Goal: Information Seeking & Learning: Find specific fact

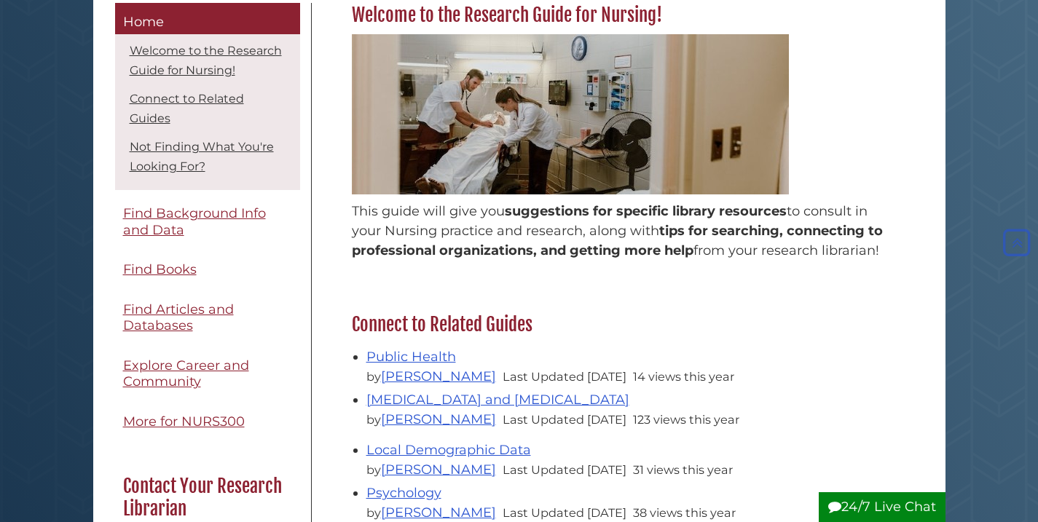
scroll to position [250, 0]
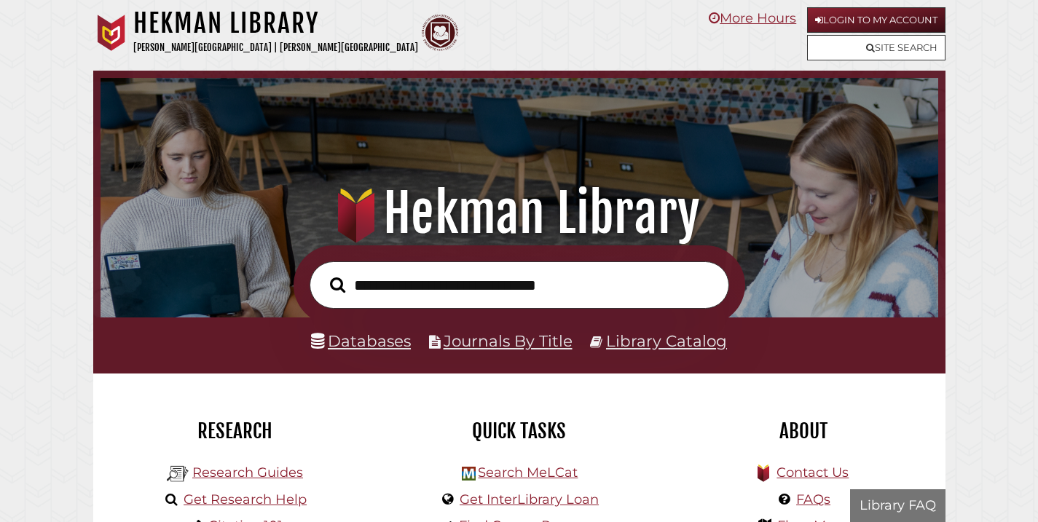
scroll to position [277, 830]
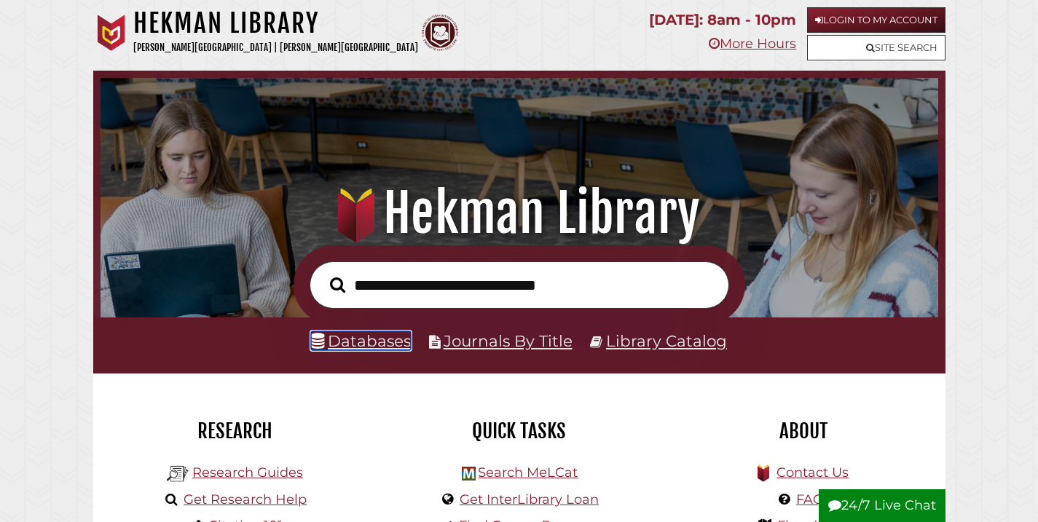
click at [370, 339] on link "Databases" at bounding box center [361, 340] width 100 height 19
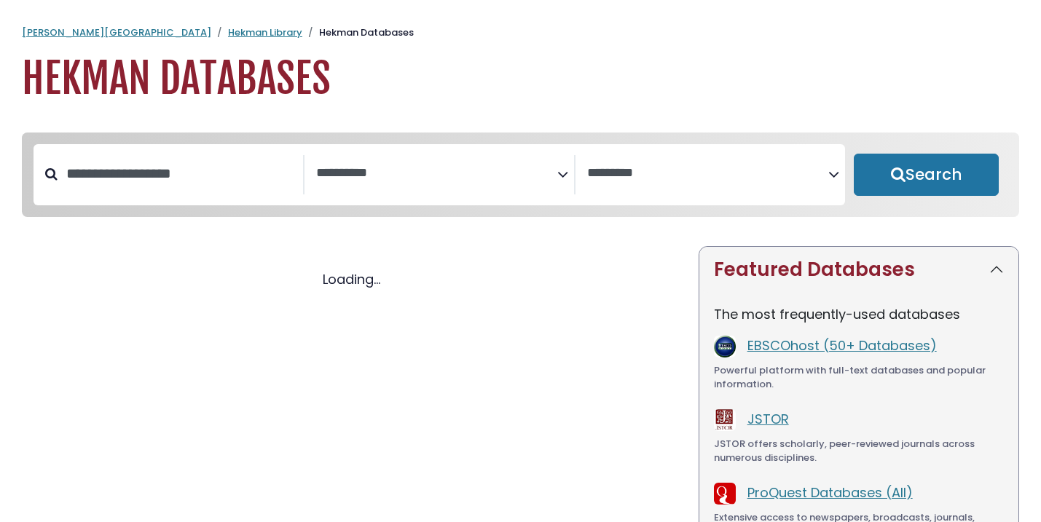
select select "Database Subject Filter"
select select "Database Vendors Filter"
select select "Database Subject Filter"
select select "Database Vendors Filter"
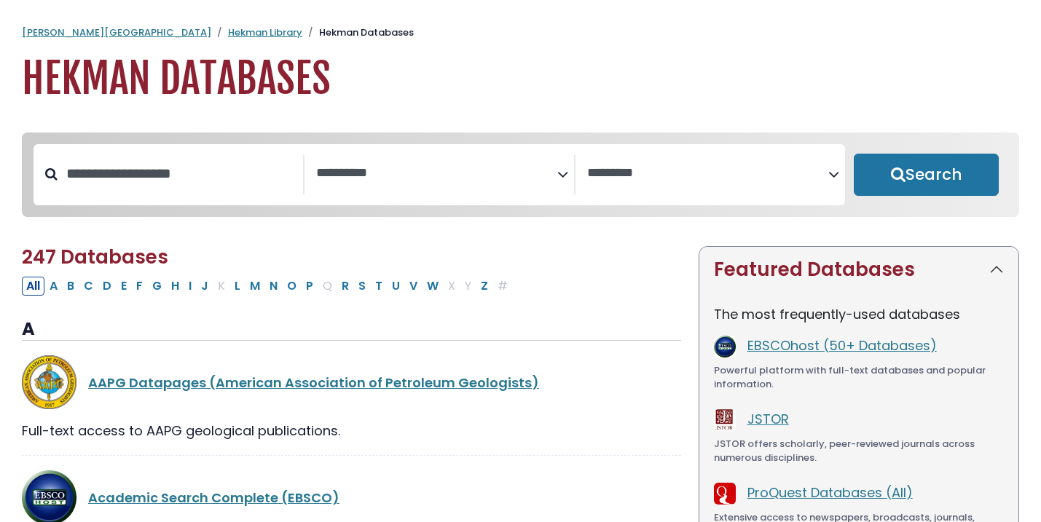
scroll to position [24, 0]
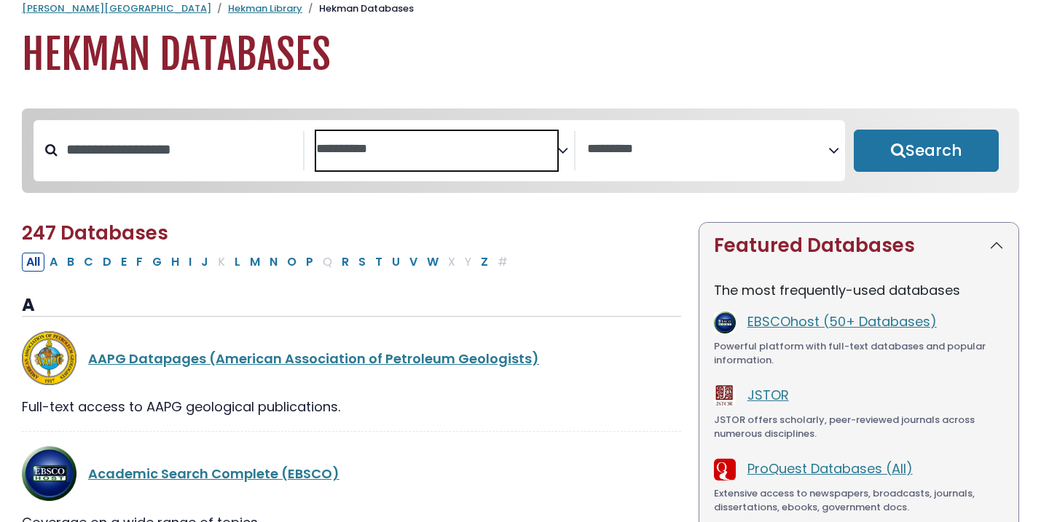
click at [469, 140] on span "Search filters" at bounding box center [436, 147] width 241 height 18
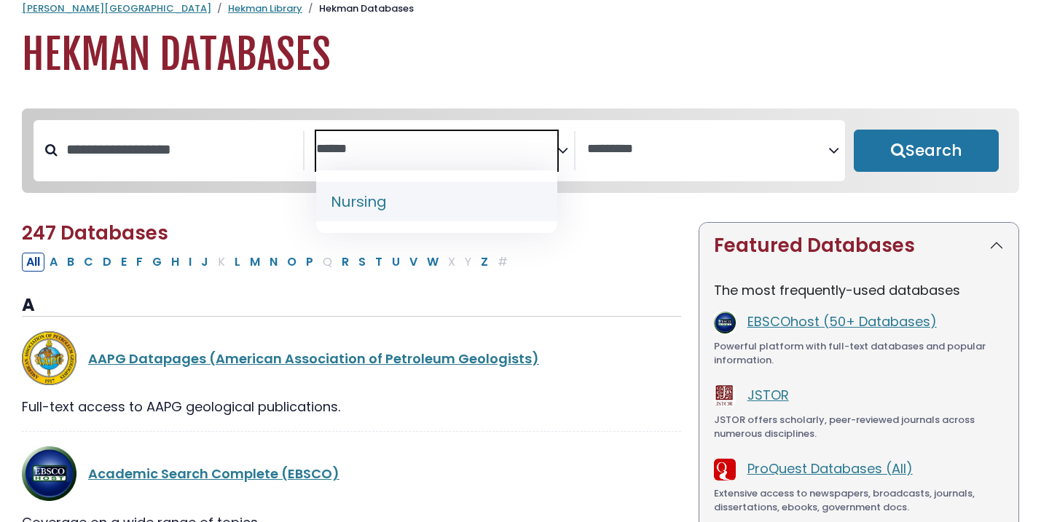
type textarea "******"
select select "*****"
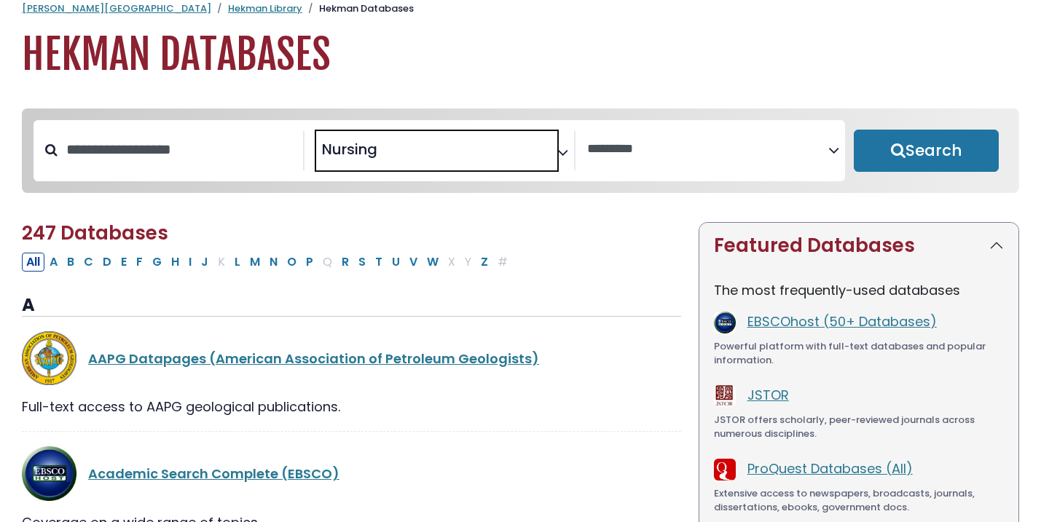
scroll to position [546, 0]
click at [888, 156] on button "Search" at bounding box center [925, 151] width 145 height 42
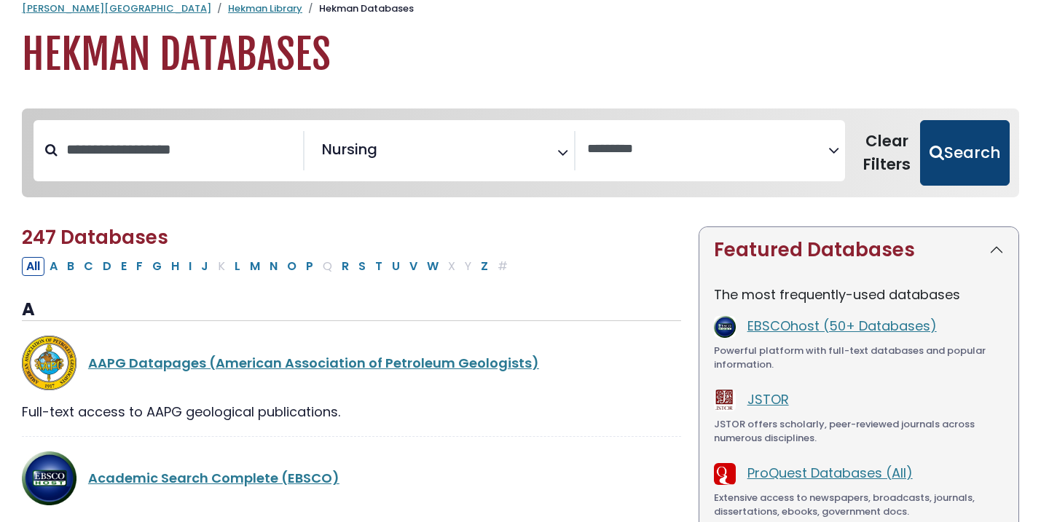
select select "Database Vendors Filter"
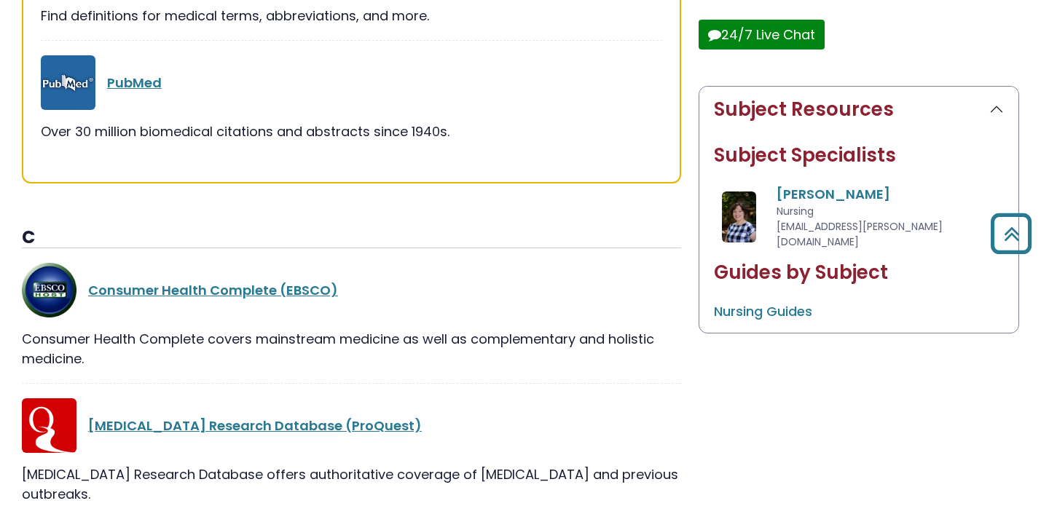
scroll to position [590, 0]
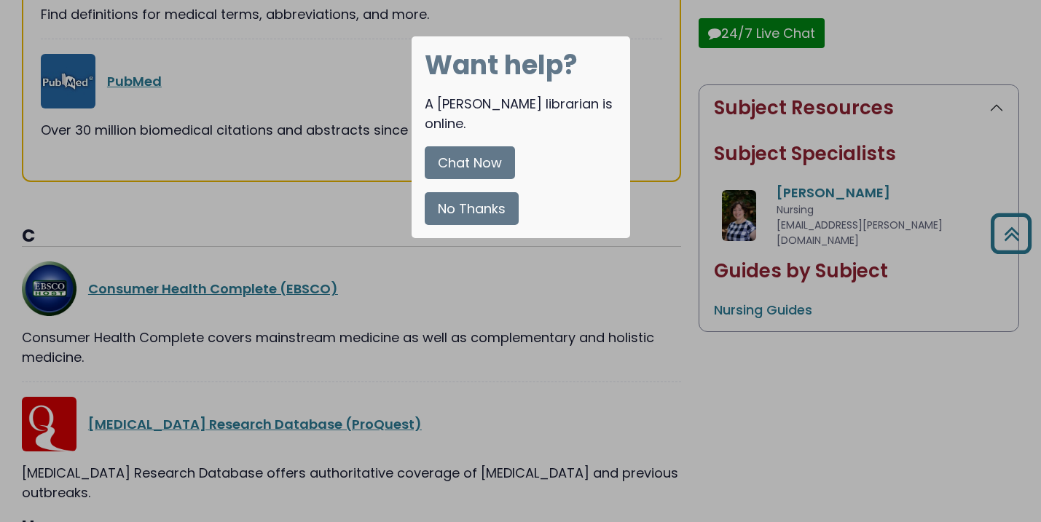
click at [492, 197] on button "No Thanks" at bounding box center [472, 208] width 94 height 33
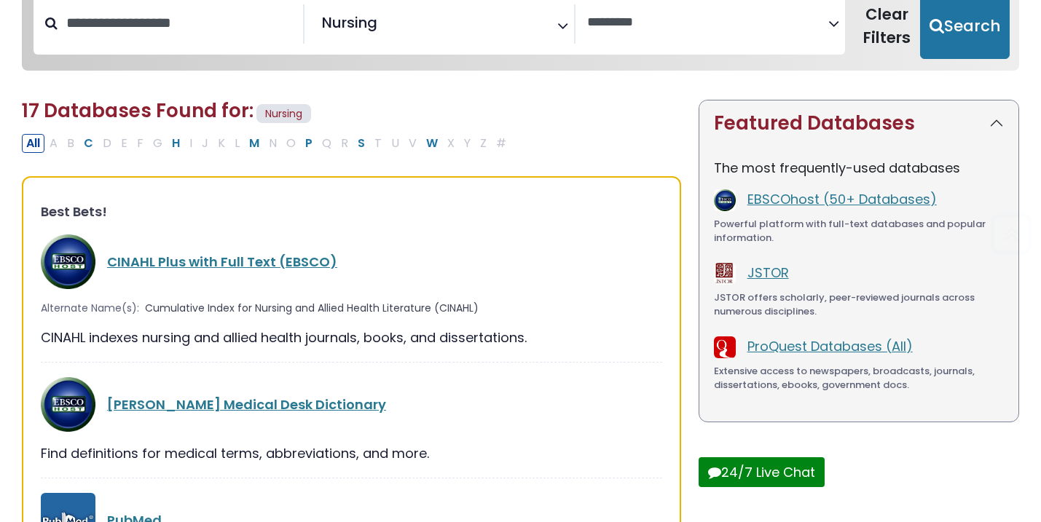
scroll to position [169, 0]
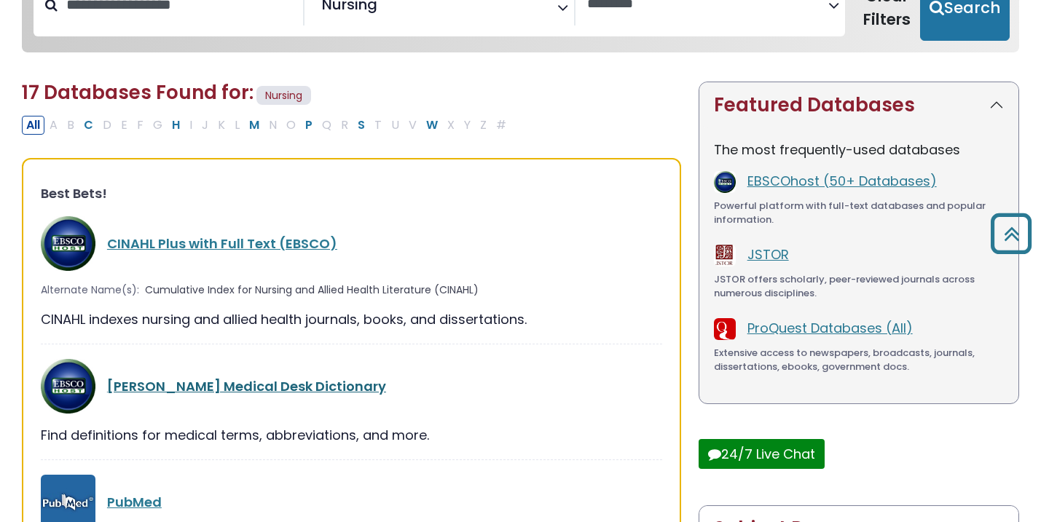
click at [291, 382] on link "Merriam-Webster's Medical Desk Dictionary" at bounding box center [246, 386] width 279 height 18
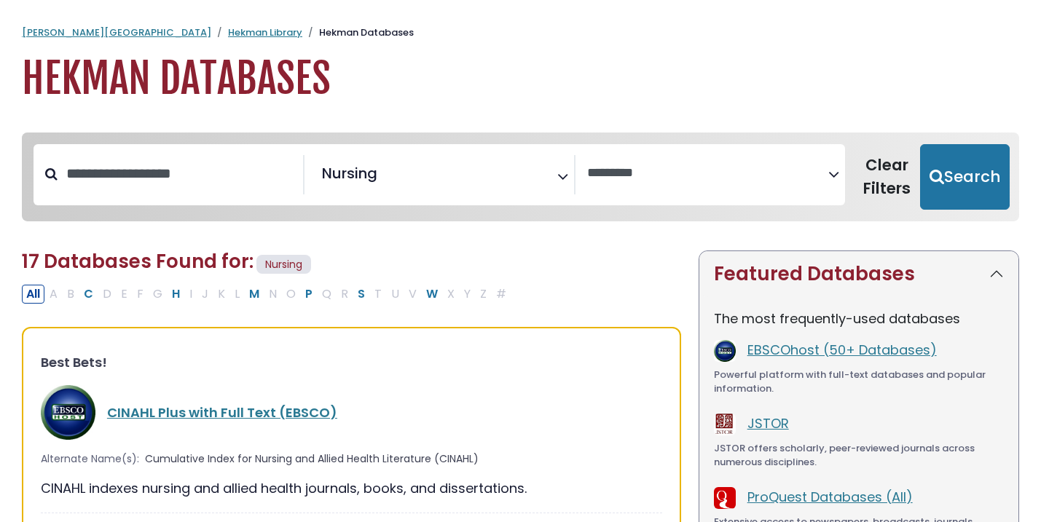
select select "Database Vendors Filter"
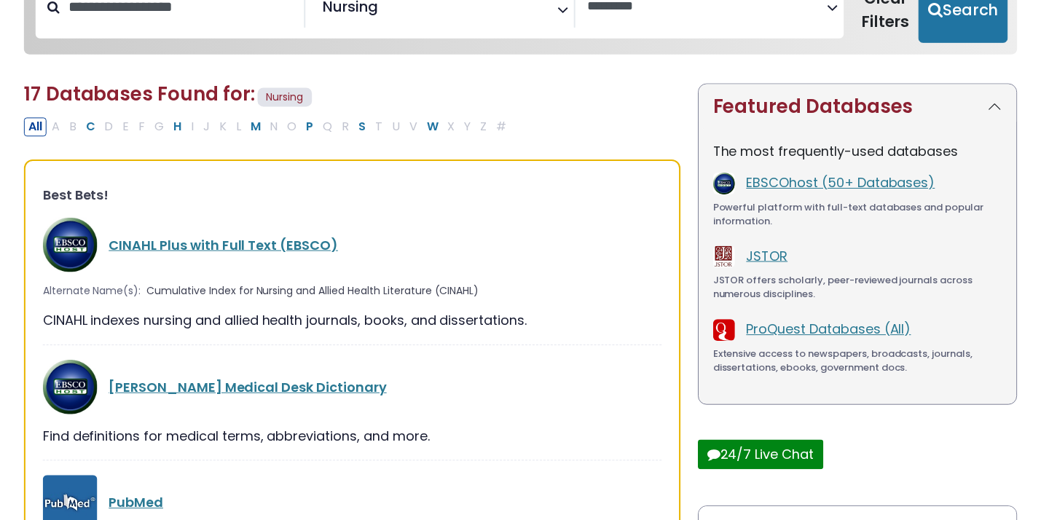
scroll to position [169, 0]
